Goal: Information Seeking & Learning: Learn about a topic

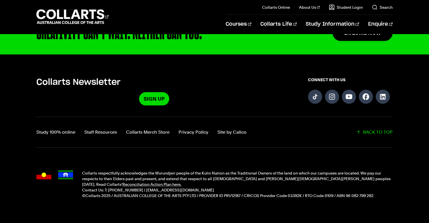
scroll to position [1399, 0]
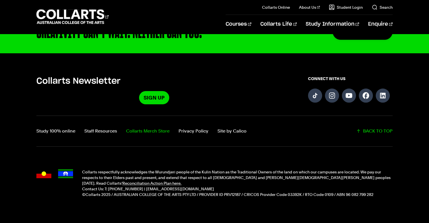
click at [161, 127] on link "Collarts Merch Store" at bounding box center [147, 131] width 43 height 8
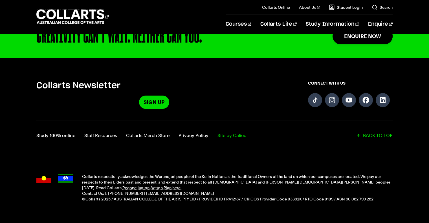
click at [236, 132] on link "Site by Calico" at bounding box center [231, 136] width 29 height 8
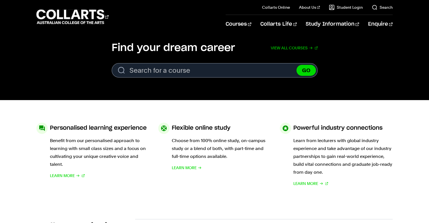
scroll to position [179, 0]
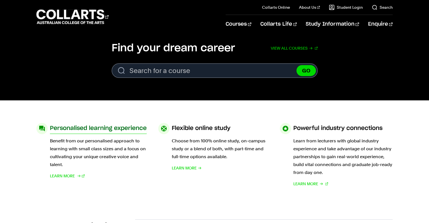
click at [100, 130] on h3 "Personalised learning experience" at bounding box center [98, 128] width 97 height 11
click at [65, 175] on span "Learn More" at bounding box center [62, 176] width 25 height 8
click at [200, 129] on h3 "Flexible online study" at bounding box center [201, 128] width 59 height 11
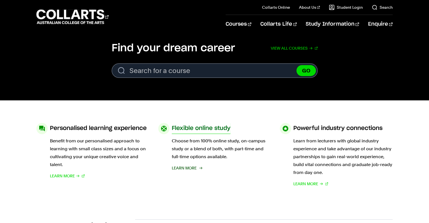
click at [192, 169] on span "Learn More" at bounding box center [184, 168] width 25 height 8
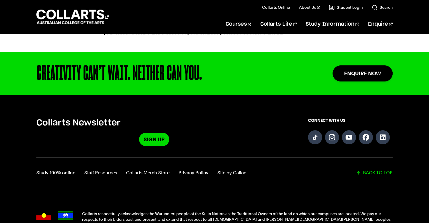
scroll to position [578, 0]
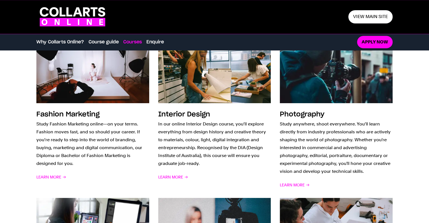
scroll to position [422, 0]
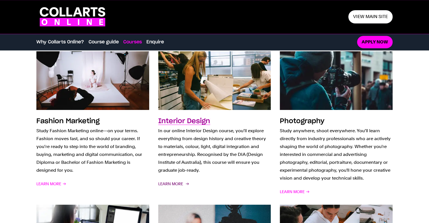
click at [177, 186] on span "Learn More" at bounding box center [173, 184] width 30 height 8
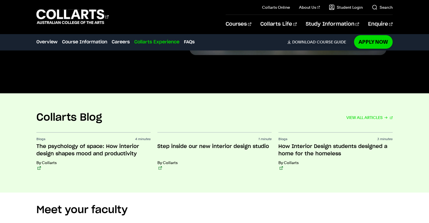
scroll to position [1659, 0]
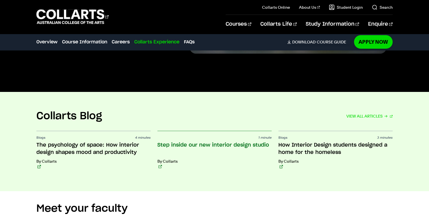
click at [173, 143] on h3 "Step inside our new interior design studio" at bounding box center [214, 149] width 114 height 15
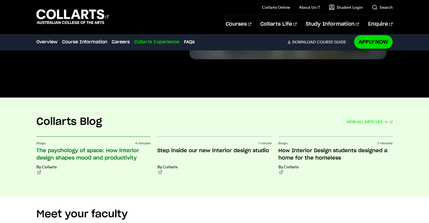
click at [74, 149] on h3 "The psychology of space: How interior design shapes mood and productivity" at bounding box center [93, 154] width 114 height 15
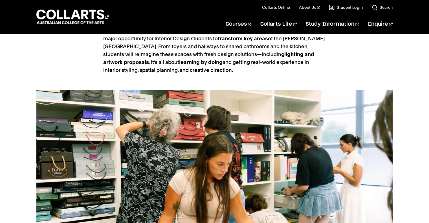
scroll to position [593, 0]
click at [173, 143] on img at bounding box center [214, 170] width 356 height 160
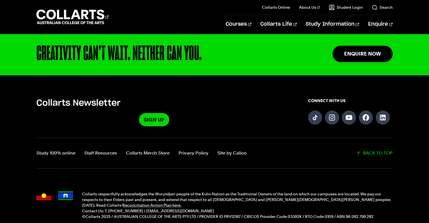
scroll to position [907, 0]
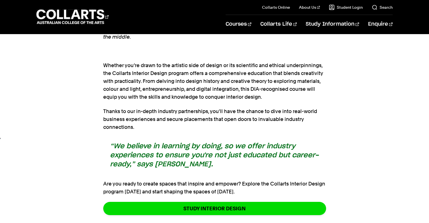
scroll to position [2210, 0]
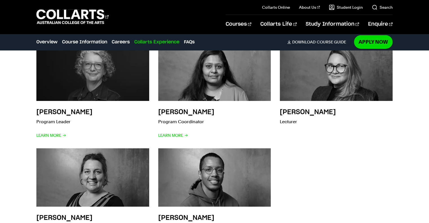
scroll to position [1816, 0]
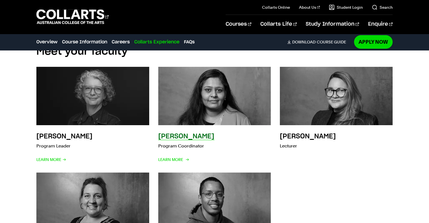
click at [201, 112] on img at bounding box center [215, 96] width 124 height 64
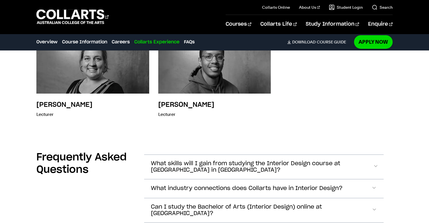
scroll to position [1953, 0]
click at [163, 191] on button "What industry connections does Collarts have in Interior Design?" at bounding box center [263, 189] width 239 height 19
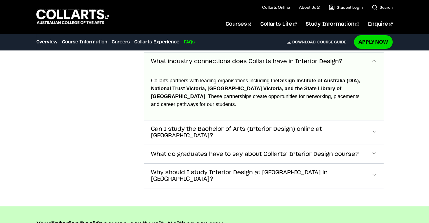
scroll to position [2081, 0]
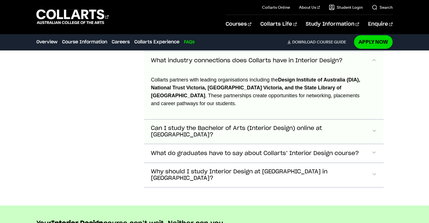
click at [174, 127] on span "Can I study the Bachelor of Arts (Interior Design) online at Collarts?" at bounding box center [261, 131] width 221 height 13
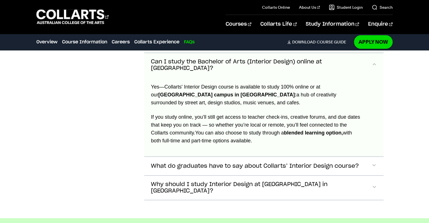
scroll to position [2150, 0]
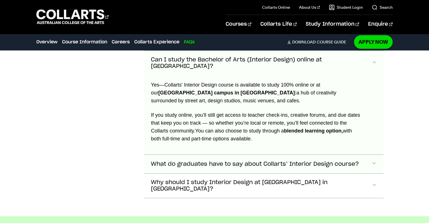
click at [195, 161] on span "What do graduates have to say about Collarts’ Interior Design course?" at bounding box center [255, 164] width 208 height 6
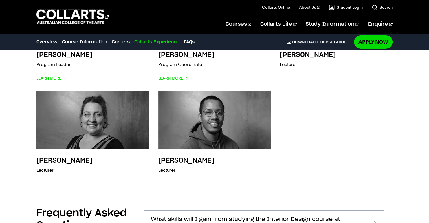
scroll to position [1898, 0]
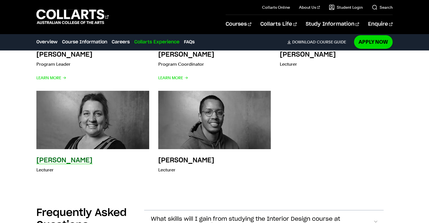
click at [66, 121] on img at bounding box center [93, 120] width 124 height 64
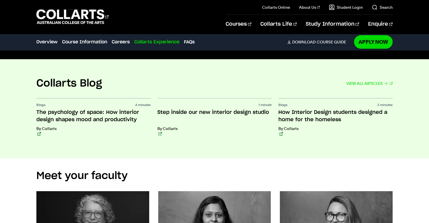
scroll to position [1691, 0]
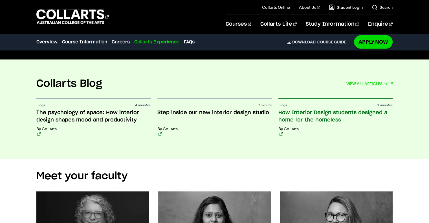
click at [284, 116] on h3 "How Interior Design students designed a home for the homeless" at bounding box center [335, 116] width 114 height 15
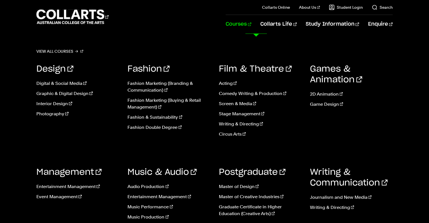
click at [251, 24] on link "Courses" at bounding box center [239, 24] width 26 height 19
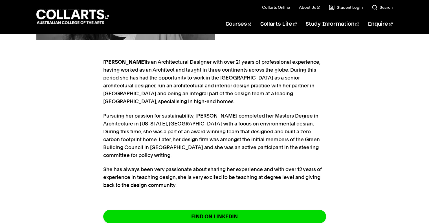
scroll to position [159, 0]
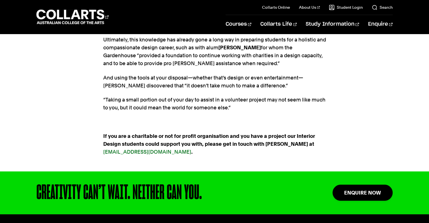
scroll to position [794, 0]
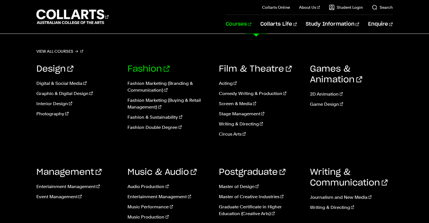
click at [139, 66] on link "Fashion" at bounding box center [148, 69] width 42 height 8
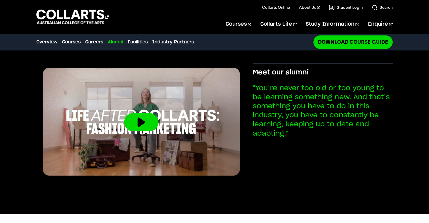
scroll to position [942, 0]
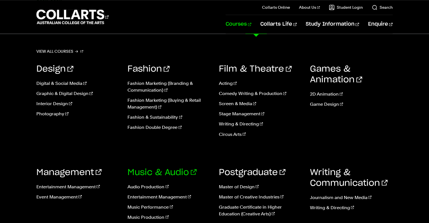
click at [166, 168] on link "Music & Audio" at bounding box center [161, 172] width 69 height 8
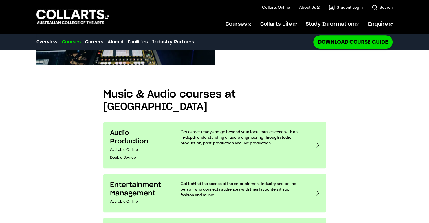
scroll to position [405, 0]
click at [155, 129] on h3 "Audio Production" at bounding box center [139, 137] width 59 height 17
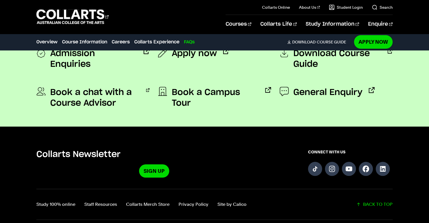
scroll to position [1789, 0]
